Goal: Entertainment & Leisure: Browse casually

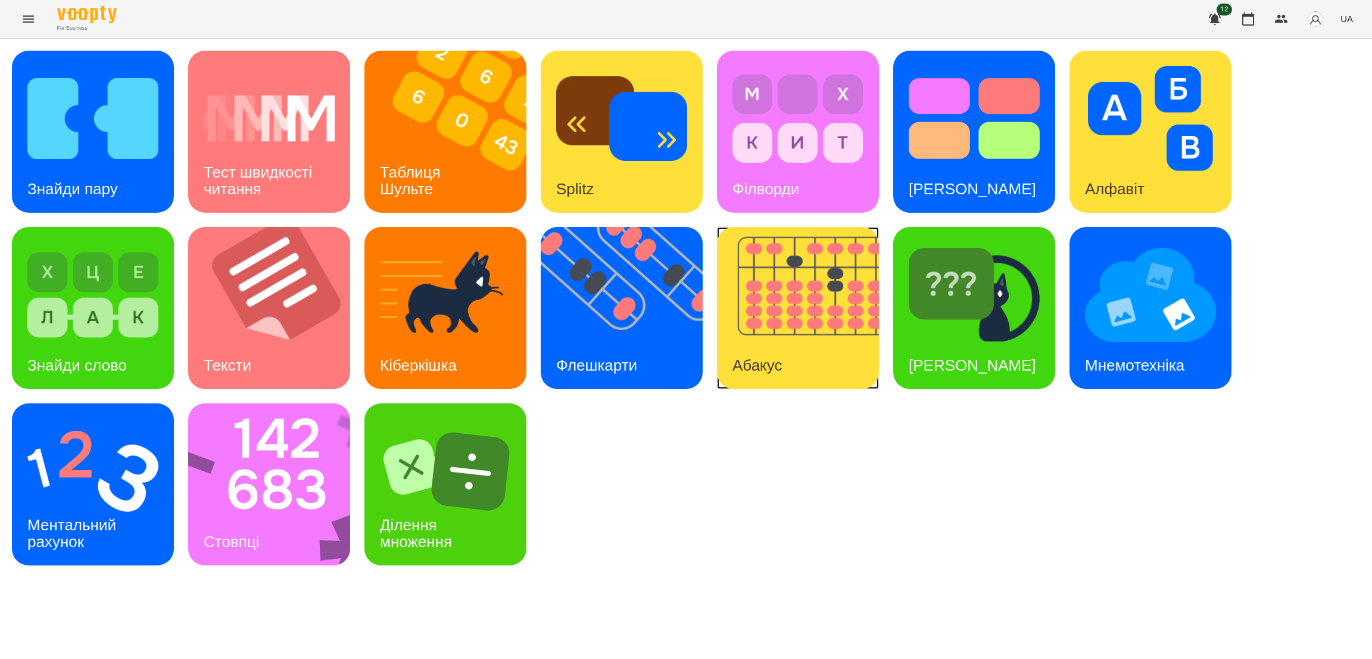
click at [735, 351] on div "Абакус" at bounding box center [757, 365] width 80 height 47
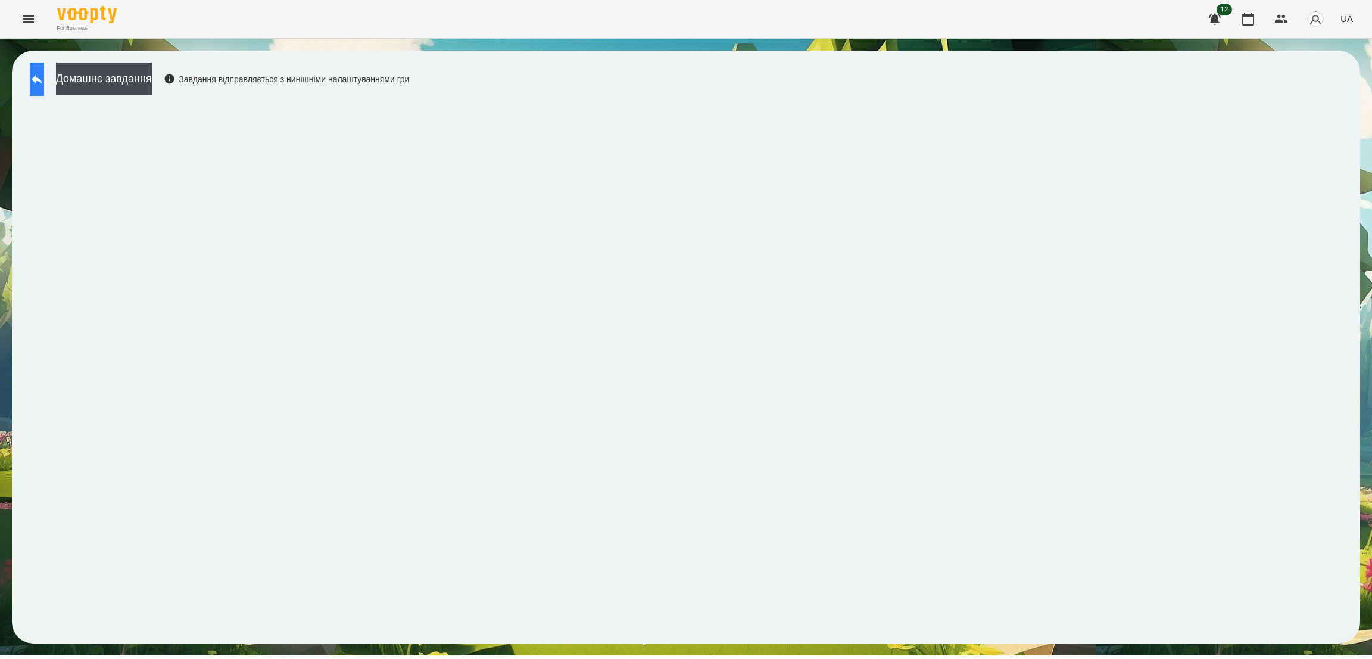
click at [38, 85] on button at bounding box center [37, 79] width 14 height 33
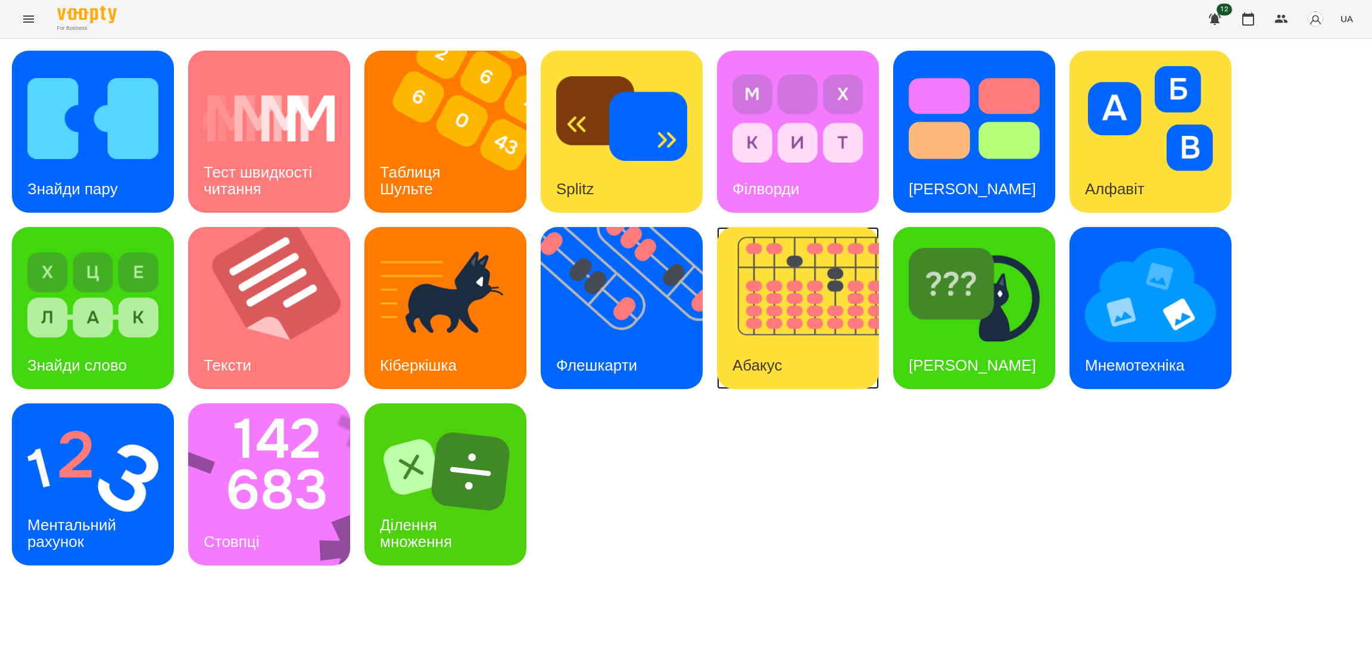
click at [829, 333] on img at bounding box center [805, 308] width 177 height 162
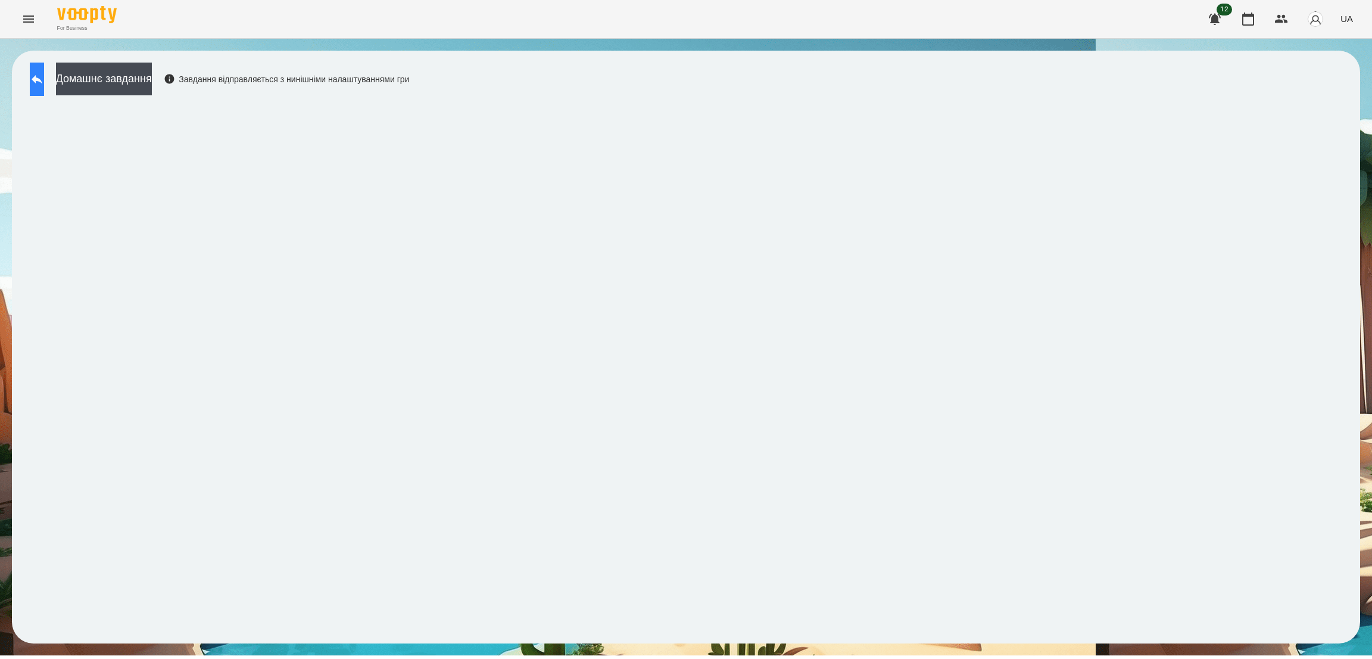
click at [44, 71] on button at bounding box center [37, 79] width 14 height 33
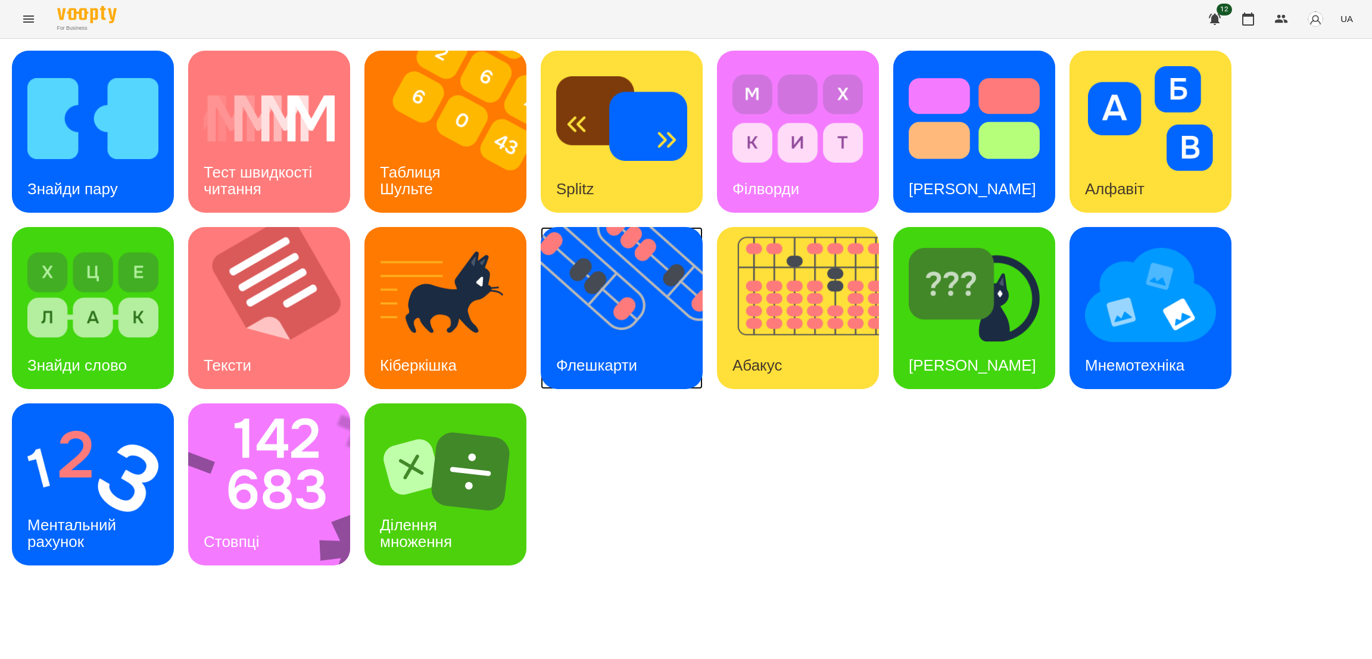
click at [624, 326] on img at bounding box center [629, 308] width 177 height 162
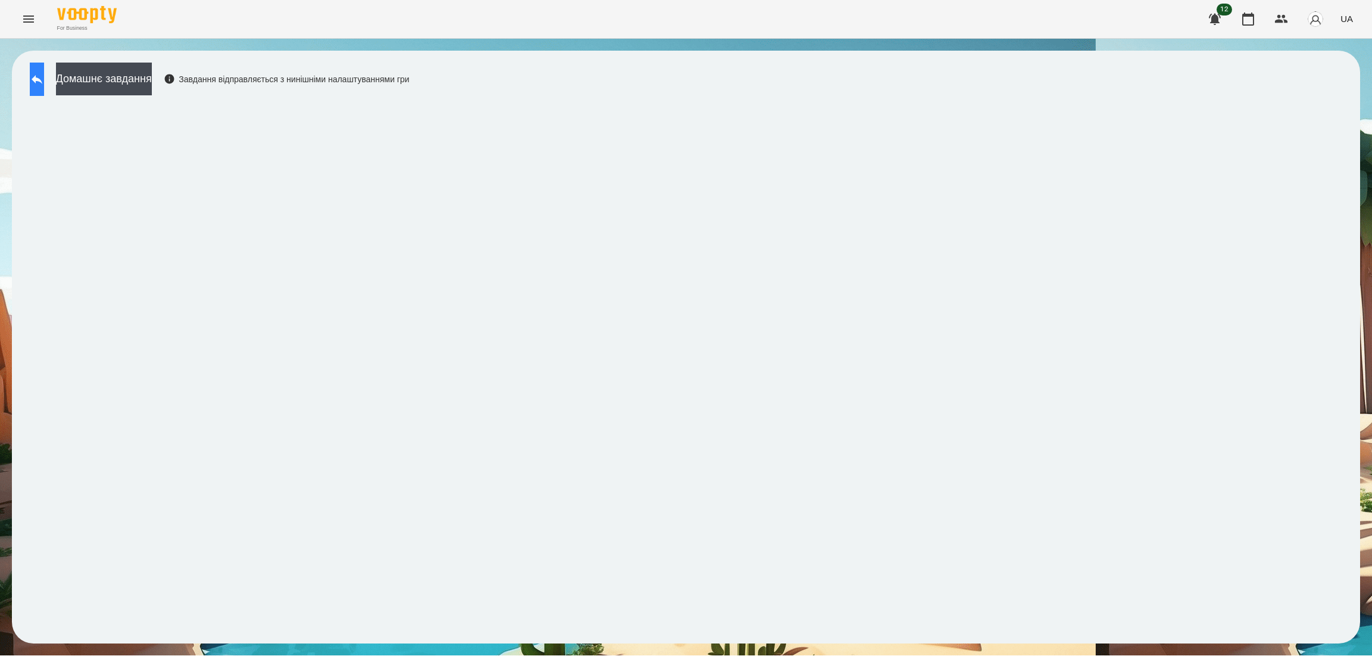
click at [42, 79] on icon at bounding box center [37, 79] width 11 height 9
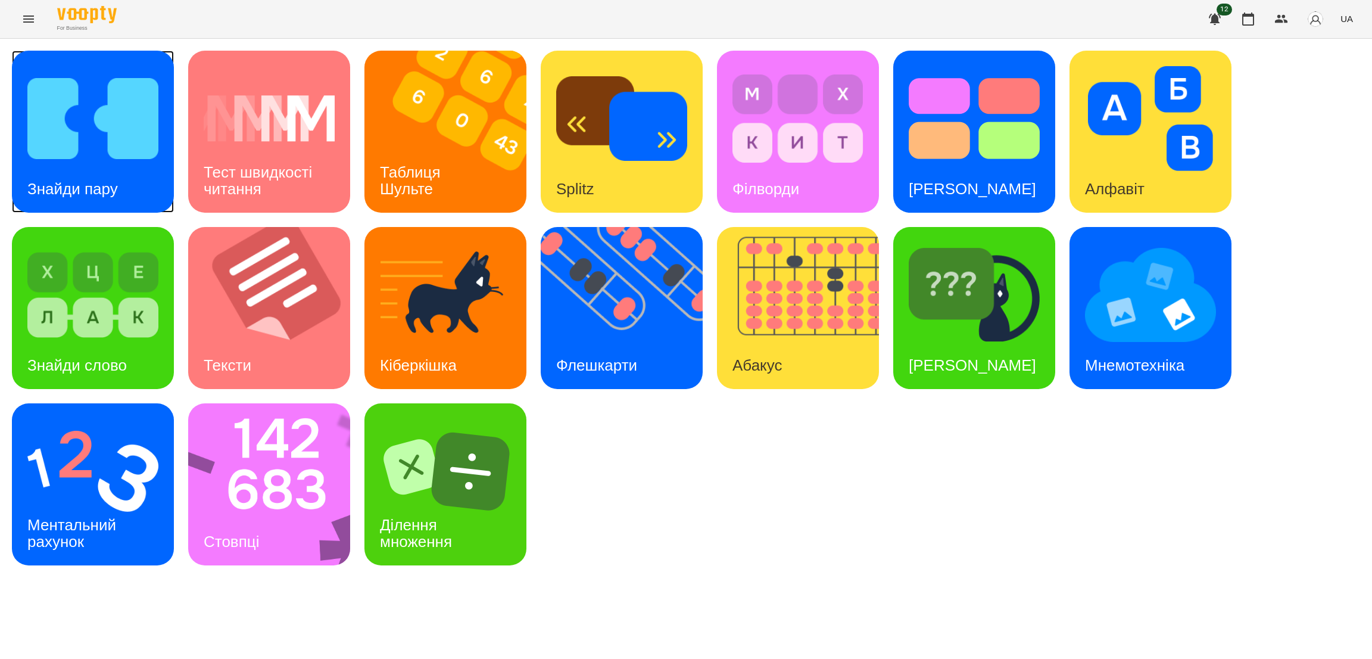
click at [126, 166] on div "Знайди пару" at bounding box center [72, 189] width 121 height 47
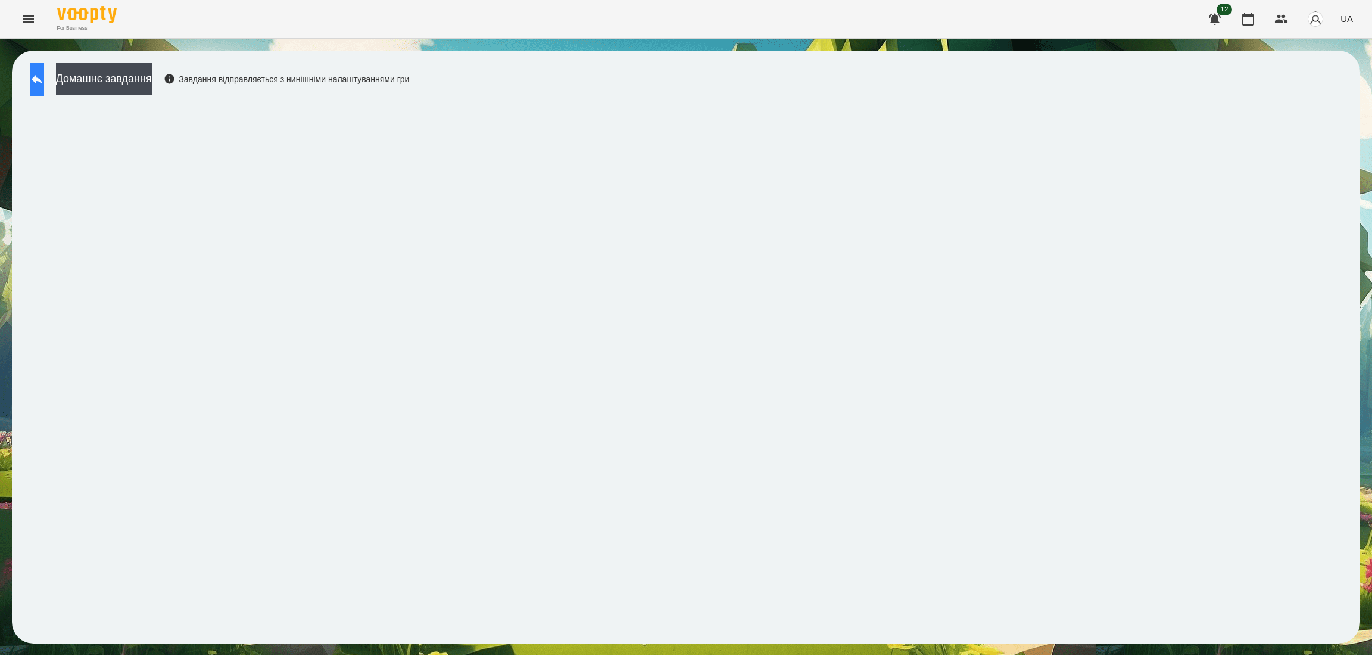
click at [40, 79] on button at bounding box center [37, 79] width 14 height 33
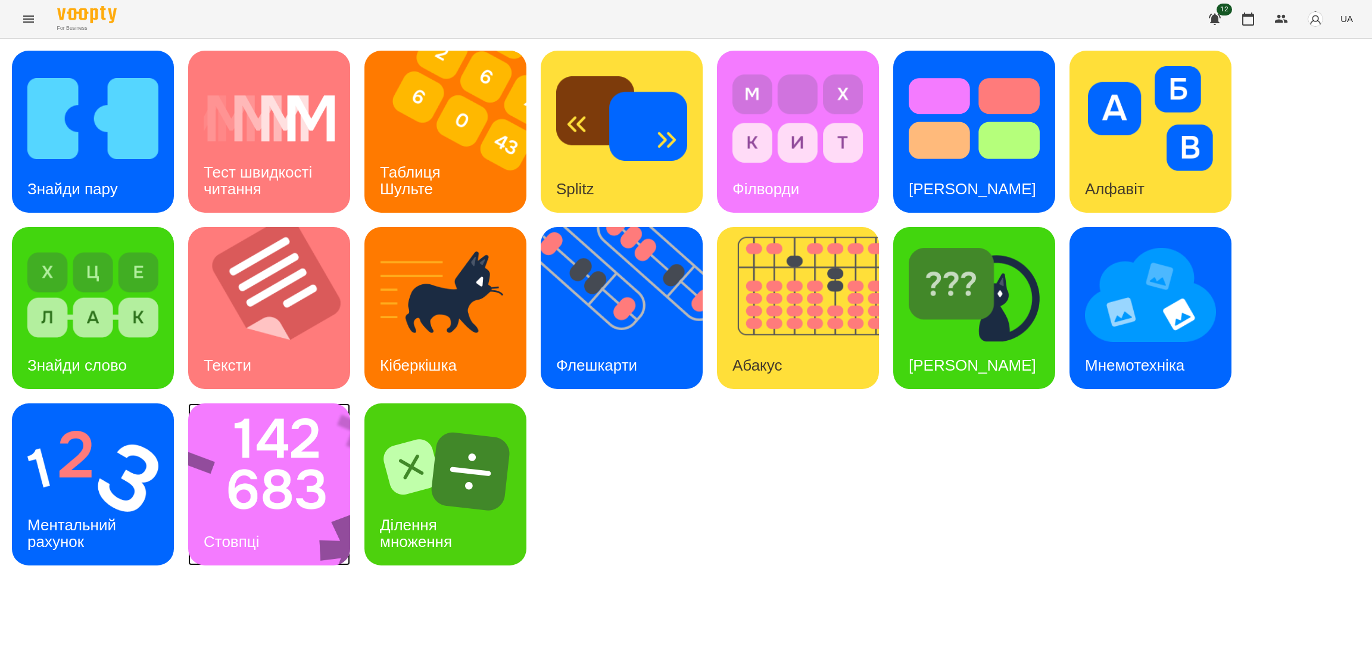
click at [276, 467] on img at bounding box center [276, 484] width 177 height 162
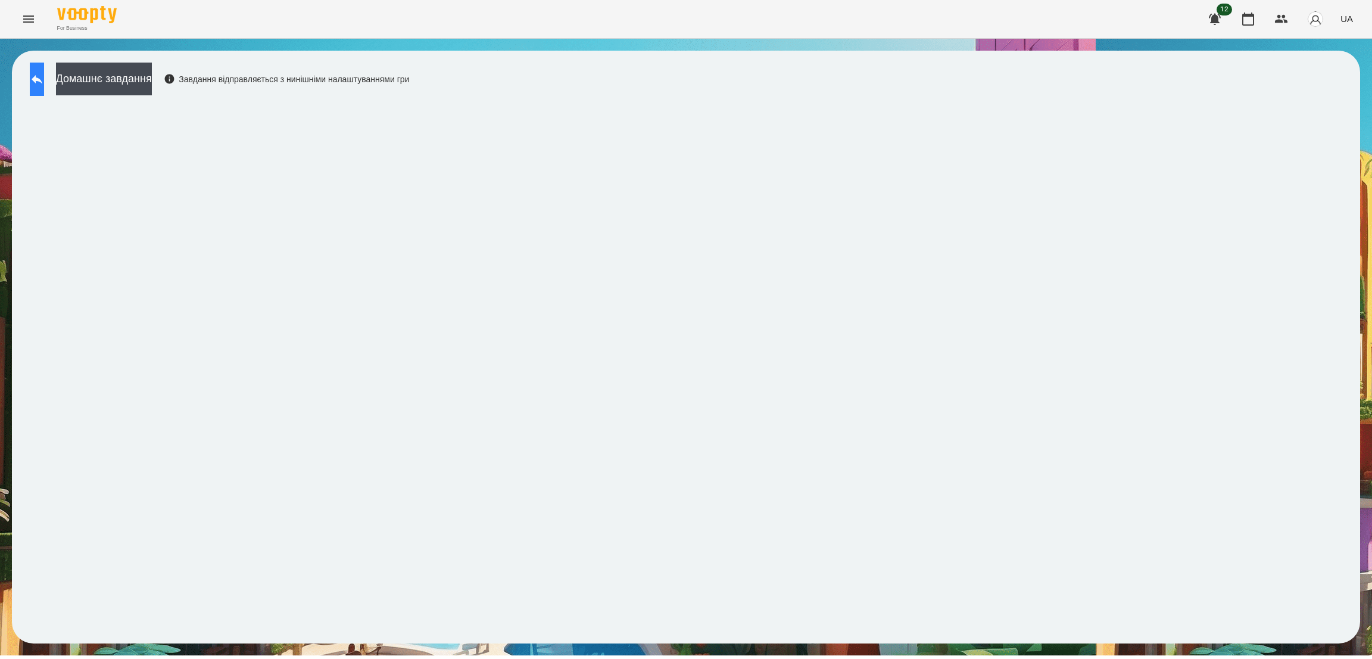
click at [44, 72] on icon at bounding box center [37, 79] width 14 height 14
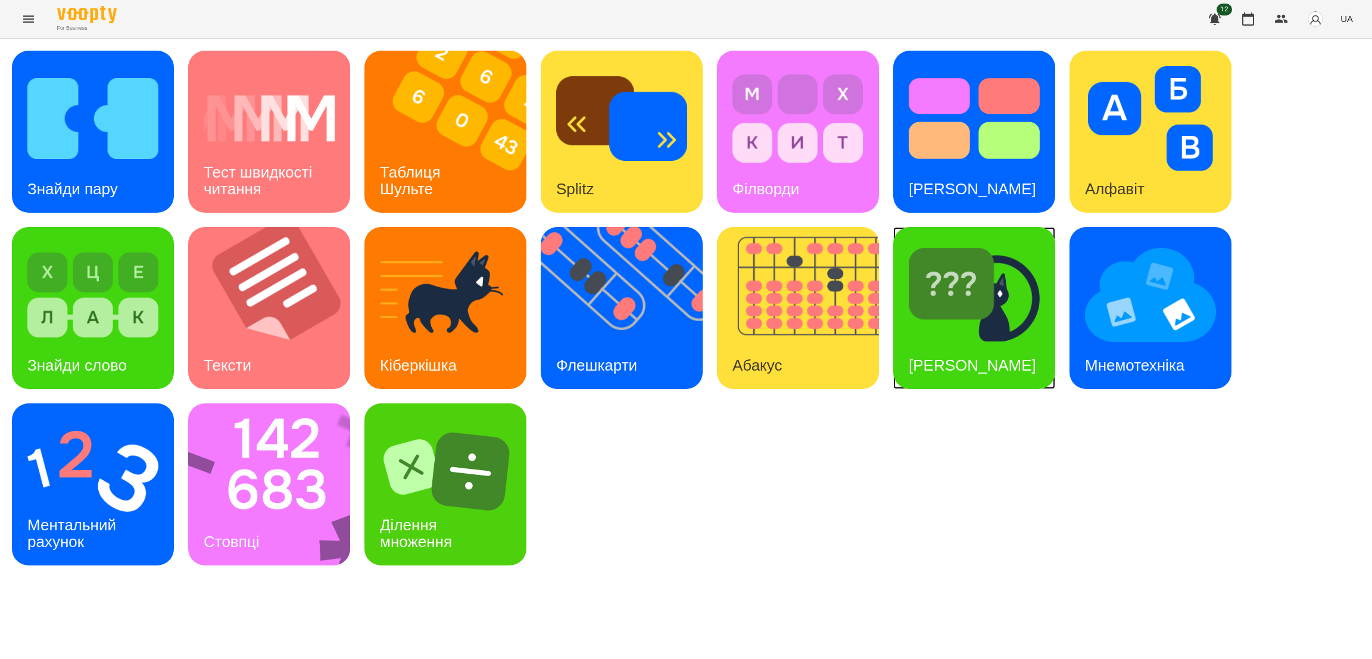
click at [973, 342] on div "[PERSON_NAME]" at bounding box center [972, 365] width 158 height 47
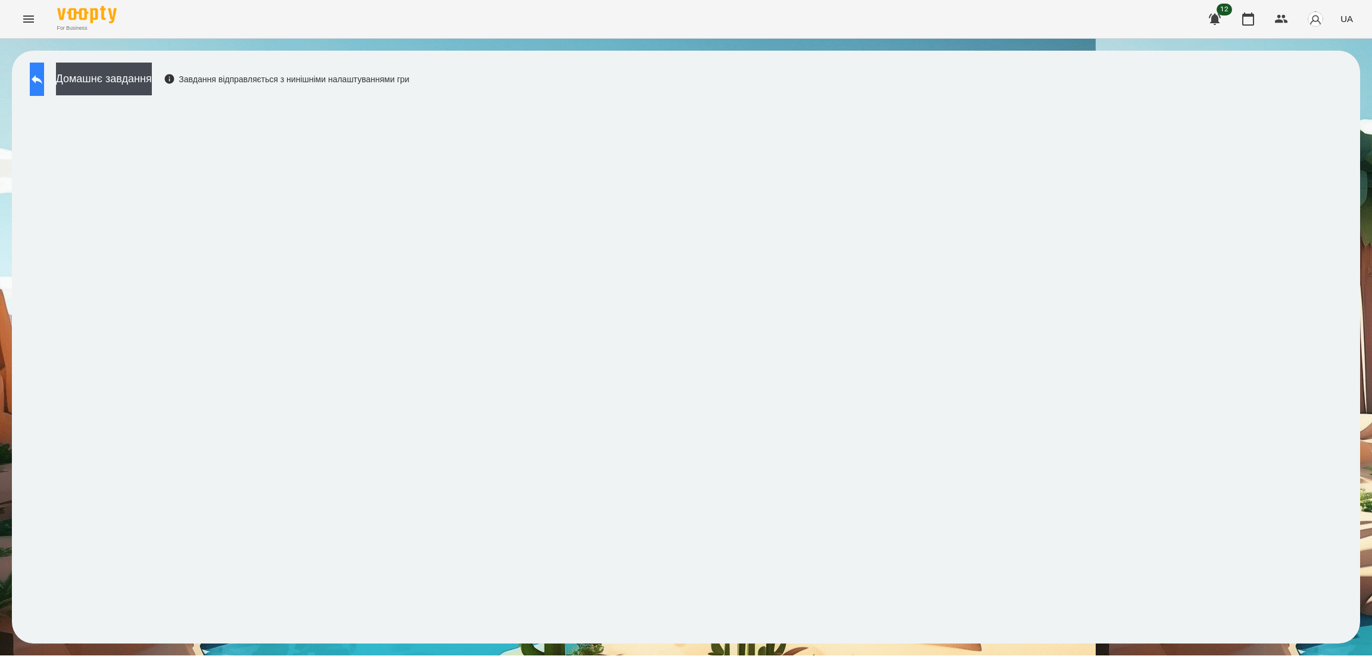
click at [42, 79] on icon at bounding box center [37, 79] width 11 height 9
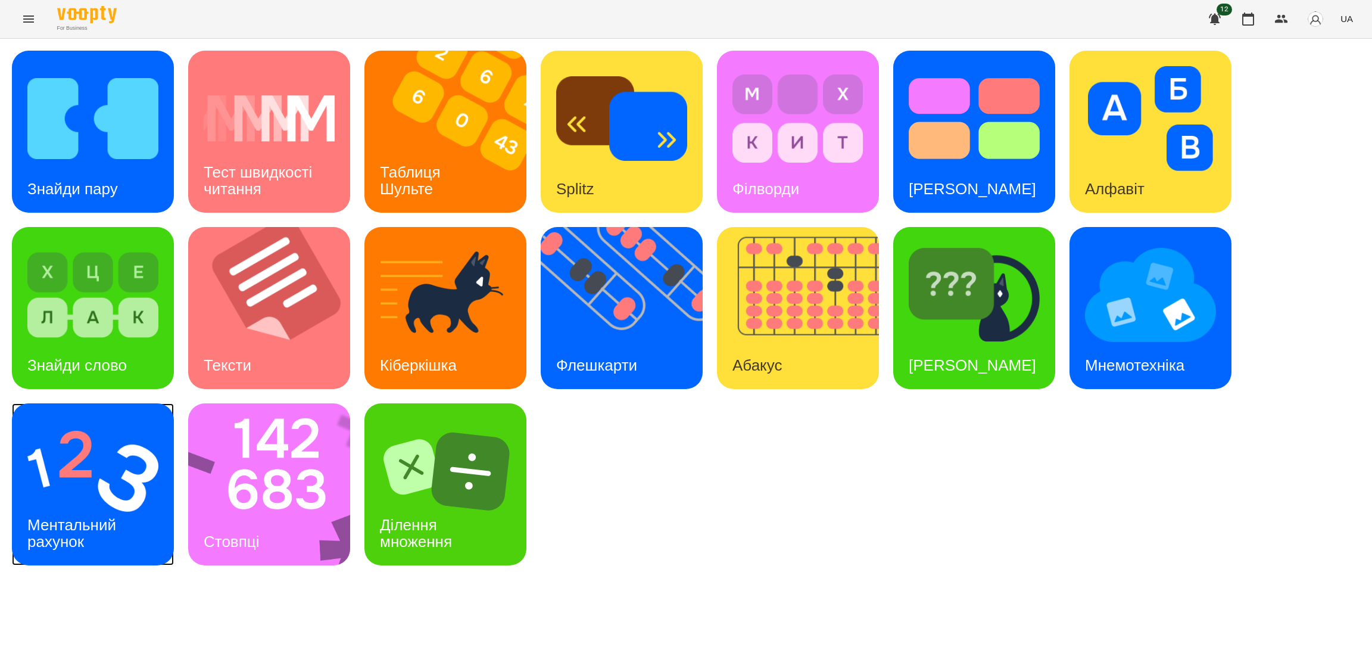
click at [93, 450] on img at bounding box center [92, 471] width 131 height 105
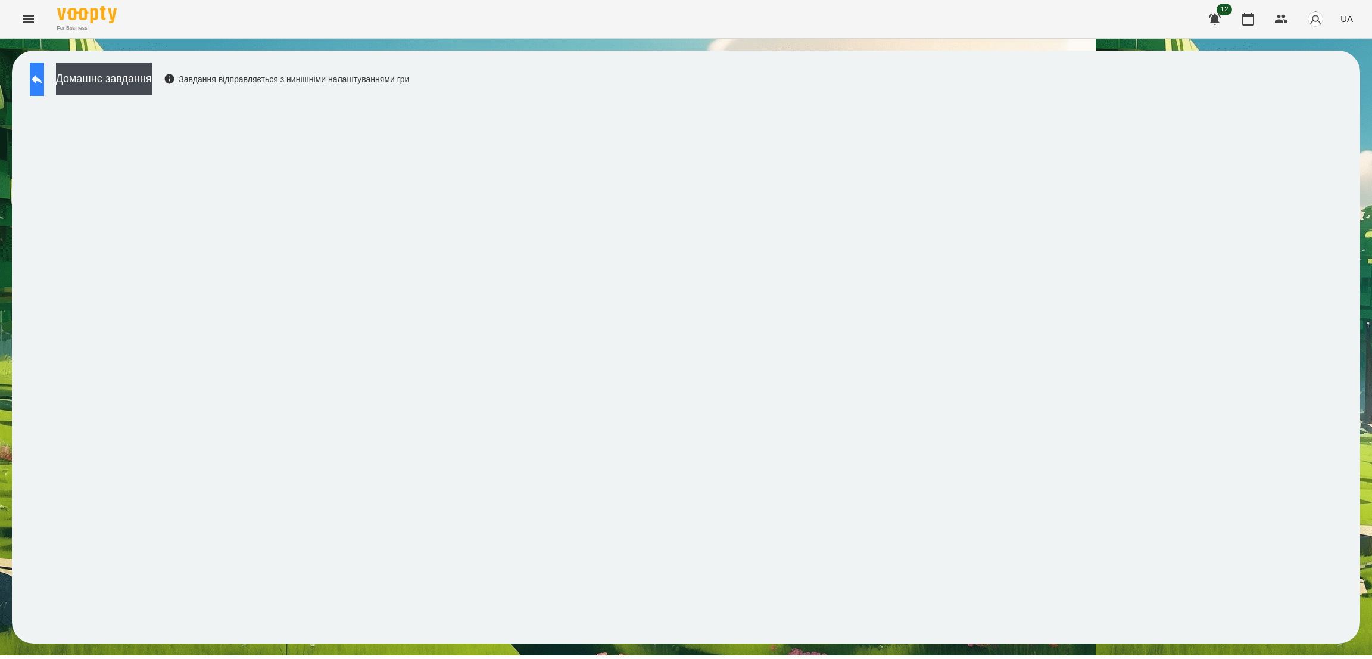
click at [42, 76] on icon at bounding box center [37, 79] width 14 height 14
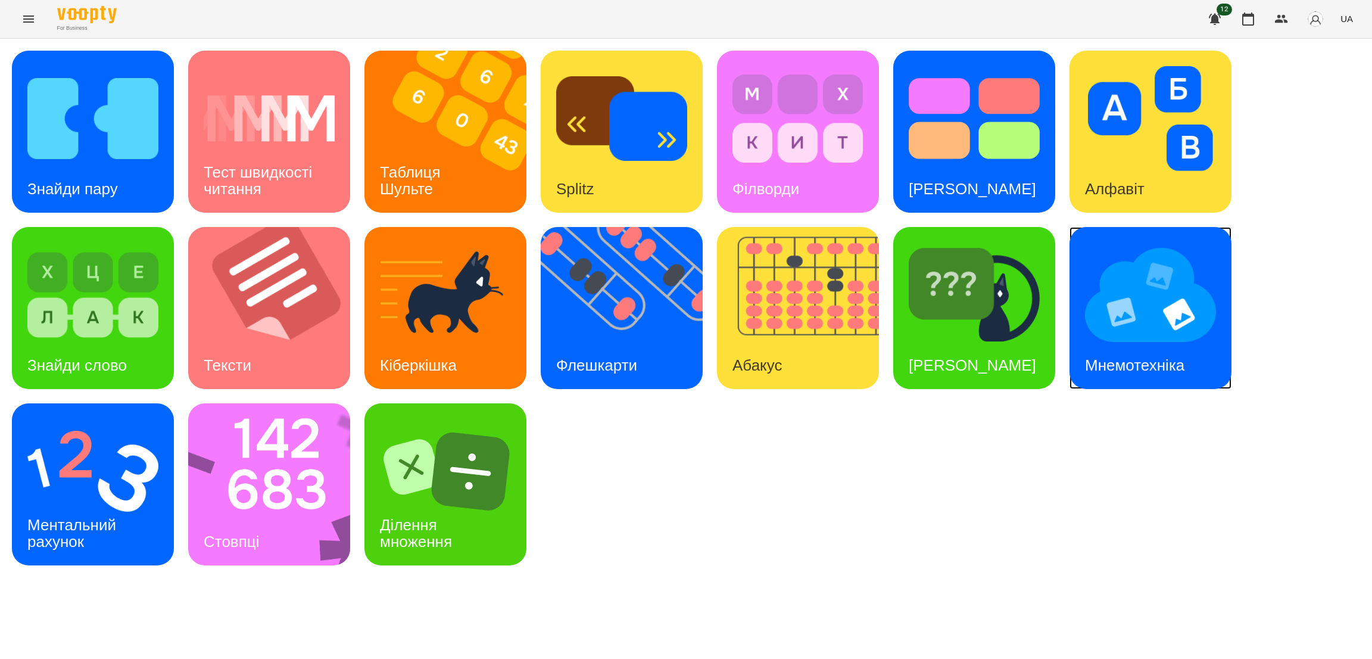
click at [1135, 326] on img at bounding box center [1150, 294] width 131 height 105
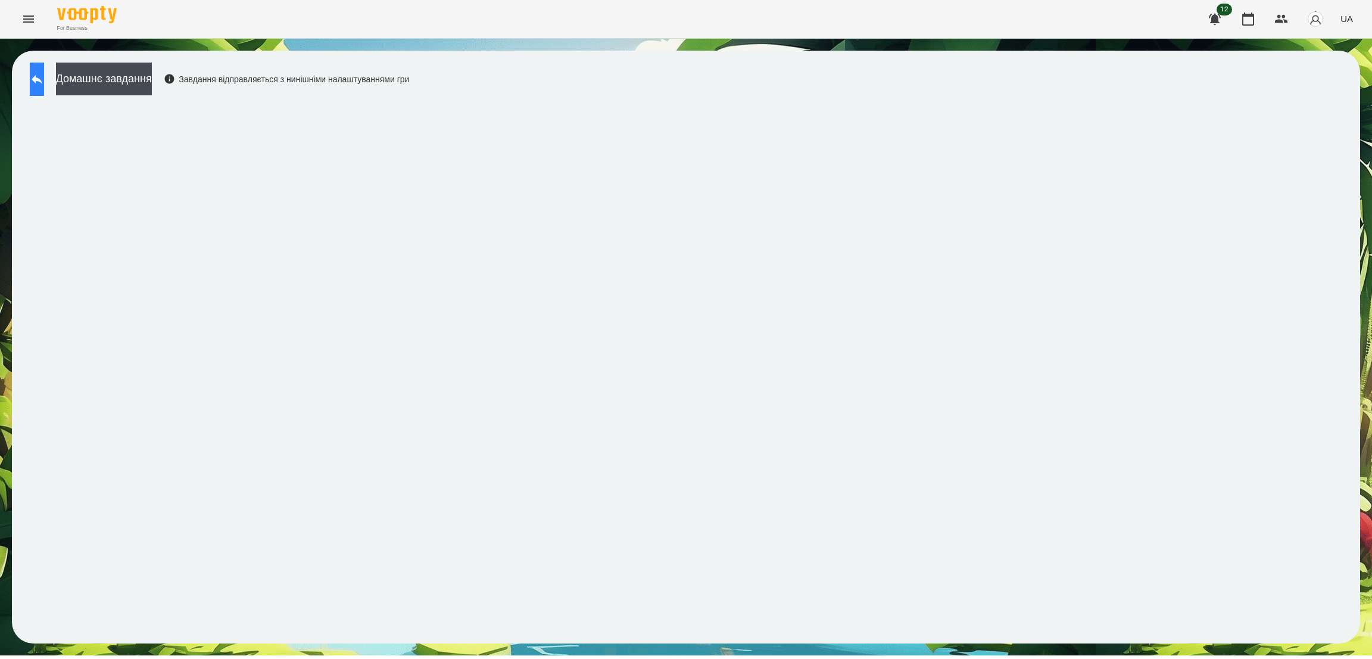
click at [31, 82] on button at bounding box center [37, 79] width 14 height 33
